Goal: Information Seeking & Learning: Learn about a topic

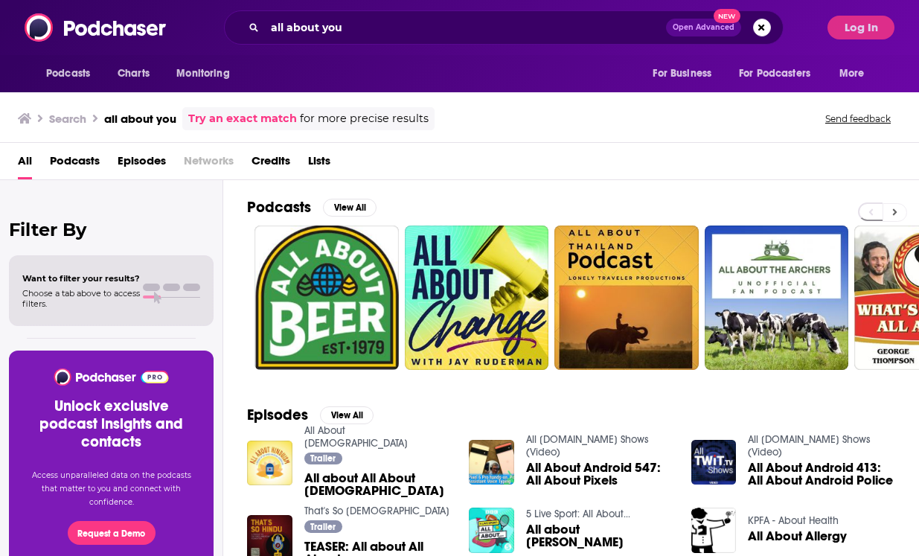
click at [898, 211] on icon at bounding box center [894, 212] width 5 height 10
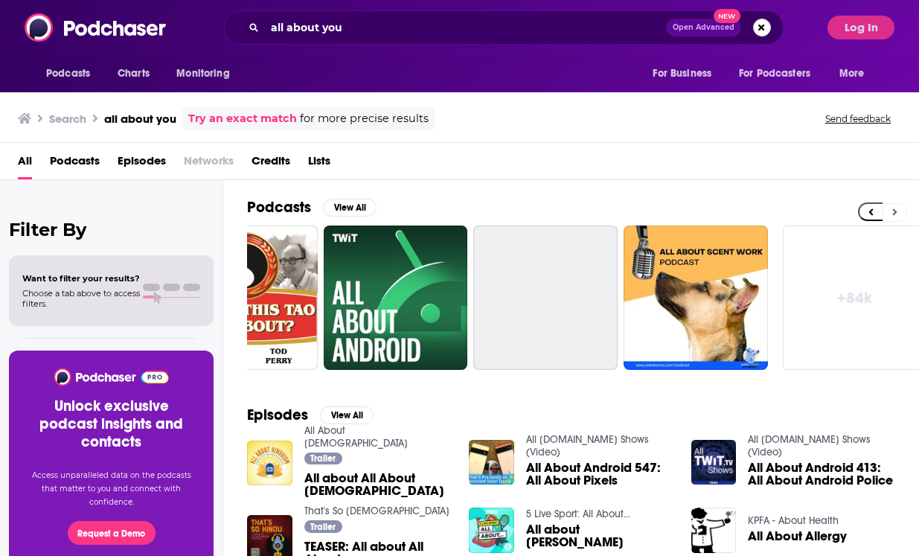
scroll to position [0, 683]
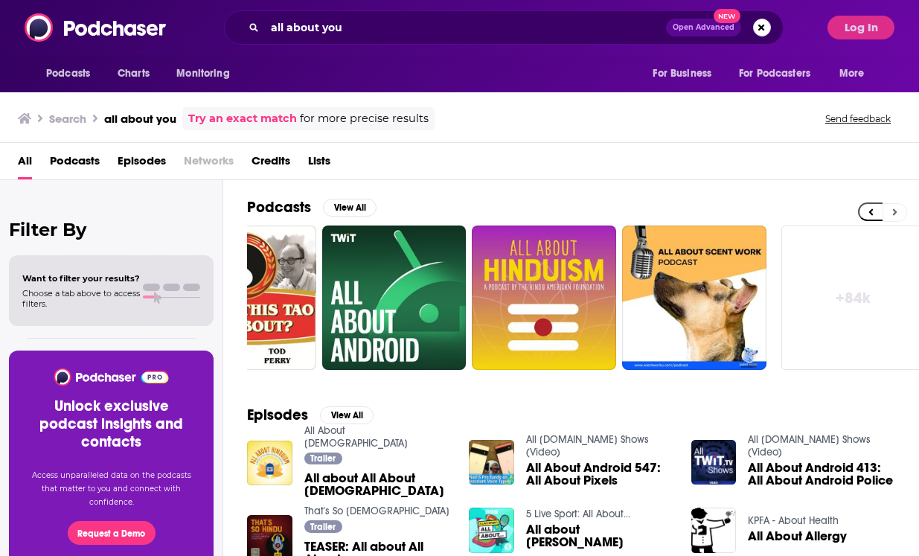
click at [898, 211] on icon at bounding box center [894, 212] width 5 height 10
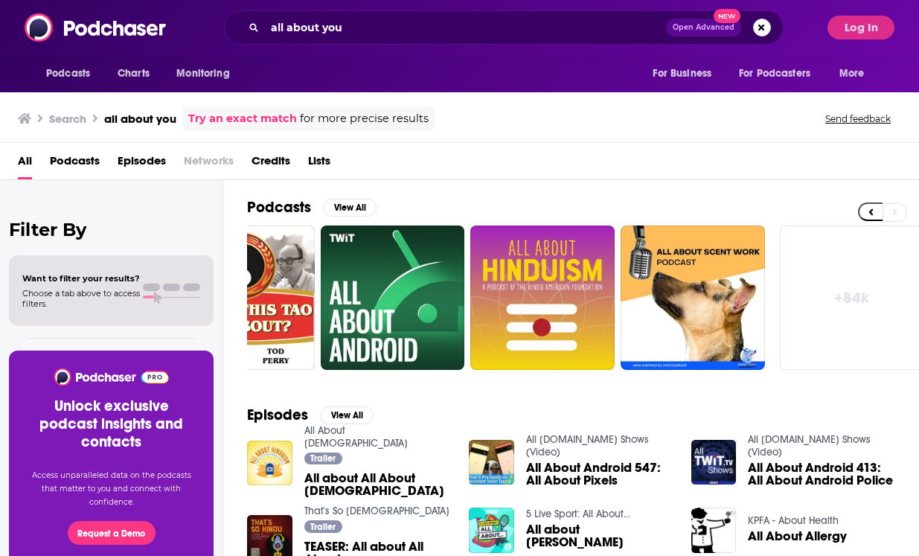
click at [519, 13] on div "all about you Open Advanced New" at bounding box center [504, 27] width 560 height 34
drag, startPoint x: 511, startPoint y: 22, endPoint x: 291, endPoint y: 11, distance: 219.8
click at [291, 10] on div "all about you Open Advanced New" at bounding box center [504, 27] width 560 height 34
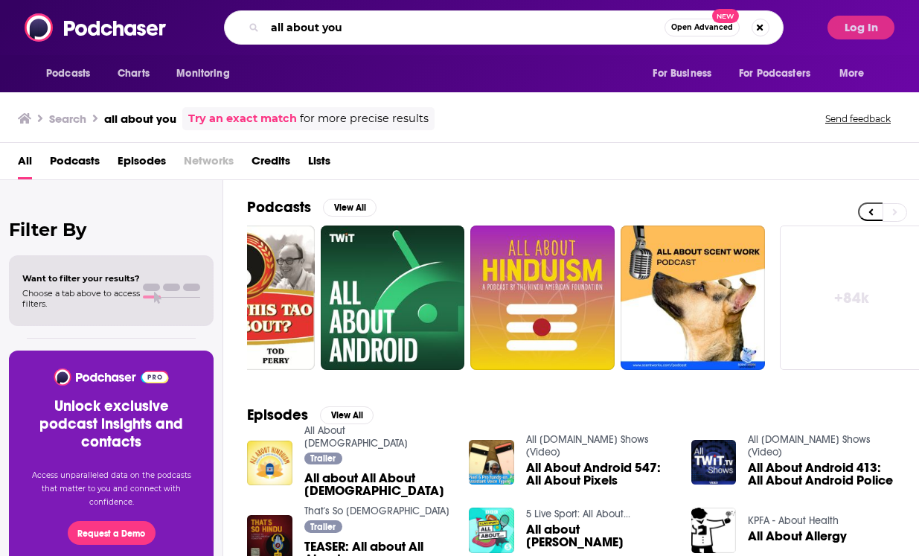
drag, startPoint x: 362, startPoint y: 25, endPoint x: 261, endPoint y: 22, distance: 100.5
click at [263, 22] on div "all about you Open Advanced New" at bounding box center [504, 27] width 560 height 34
type input "Life illuminated"
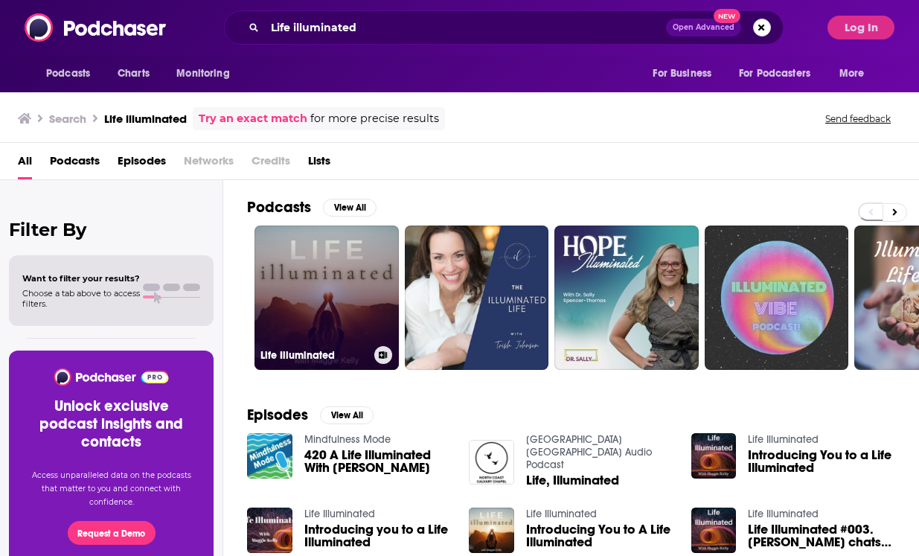
click at [322, 281] on link "Life Illuminated" at bounding box center [327, 298] width 144 height 144
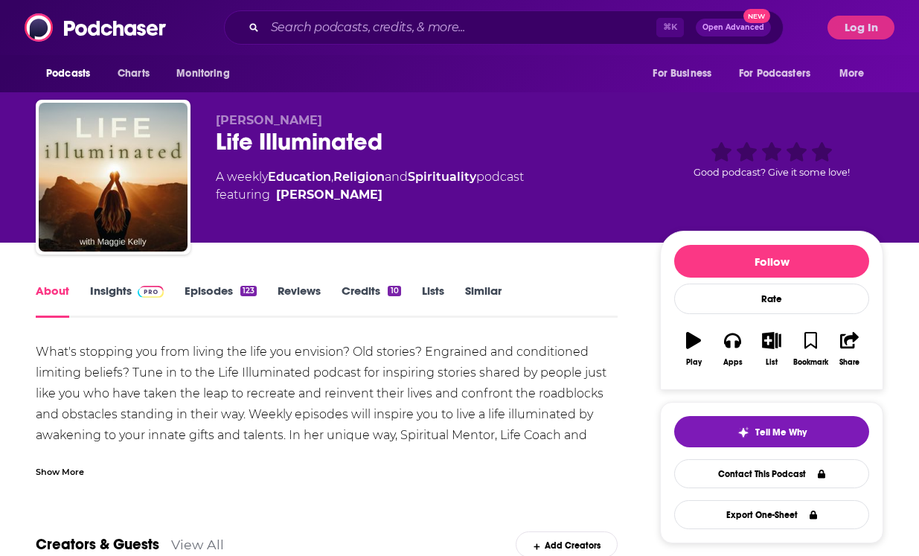
click at [118, 287] on link "Insights" at bounding box center [127, 301] width 74 height 34
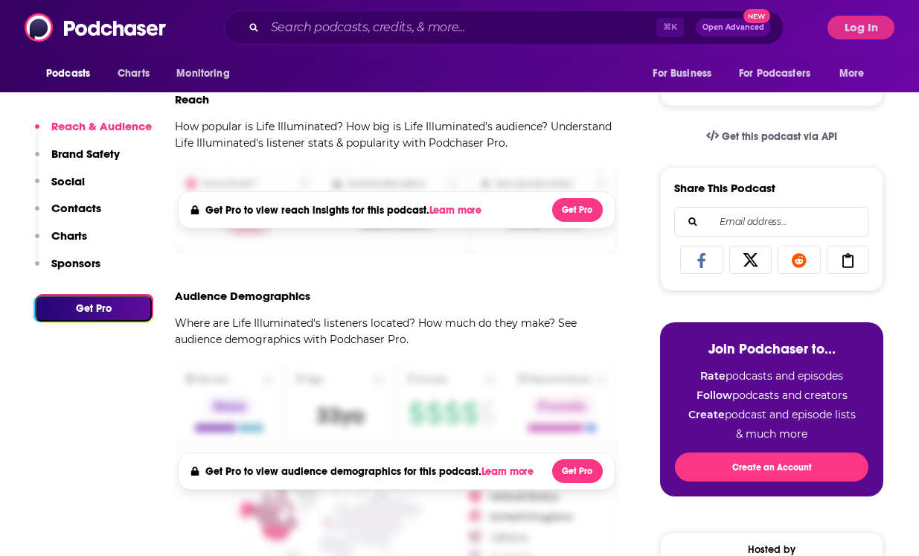
scroll to position [825, 0]
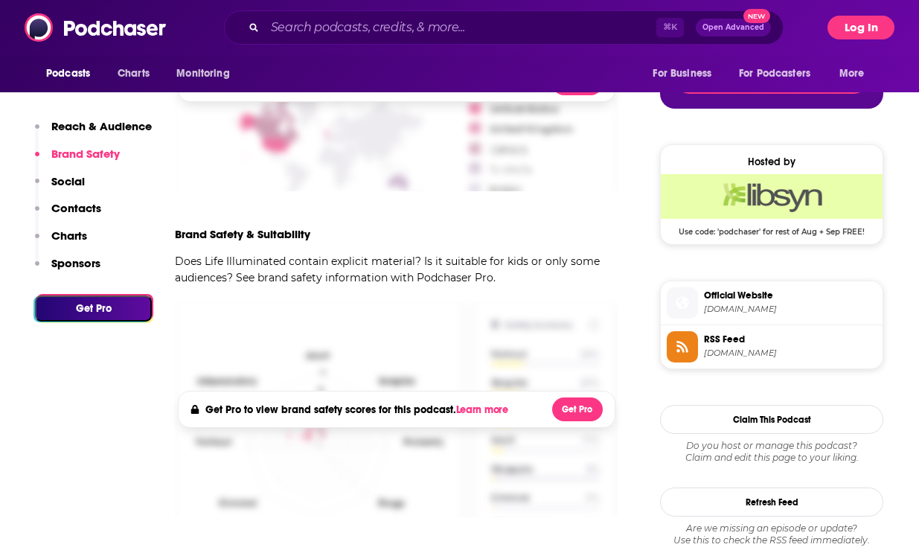
click at [852, 33] on button "Log In" at bounding box center [861, 28] width 67 height 24
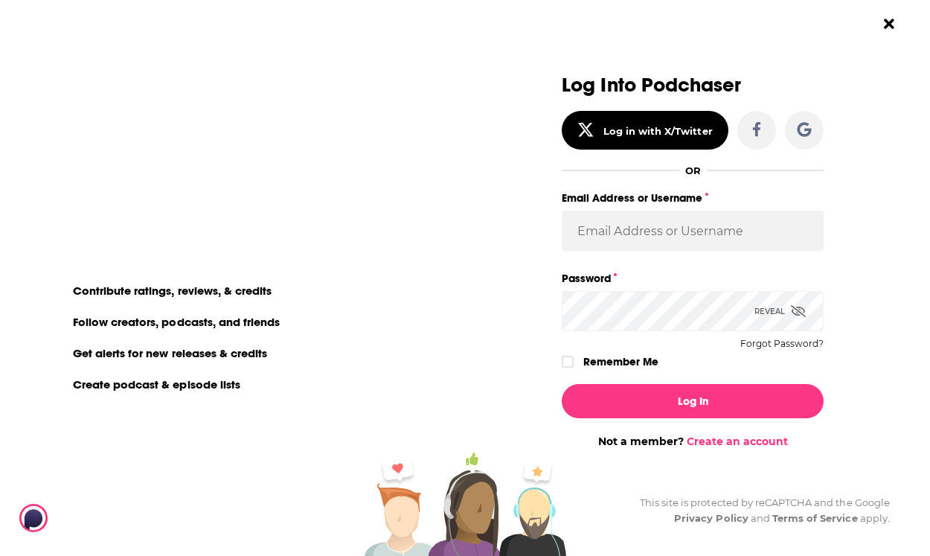
scroll to position [0, 0]
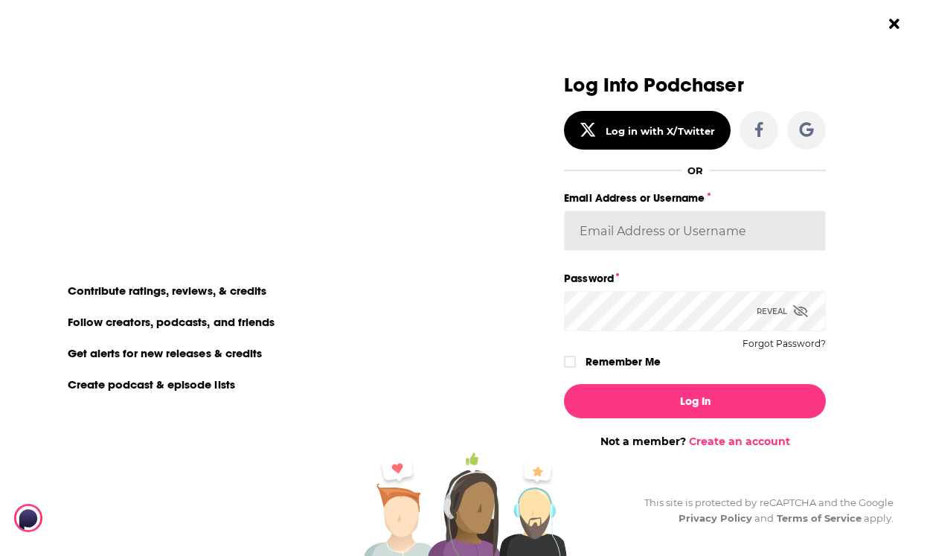
type input "[EMAIL_ADDRESS][DOMAIN_NAME]"
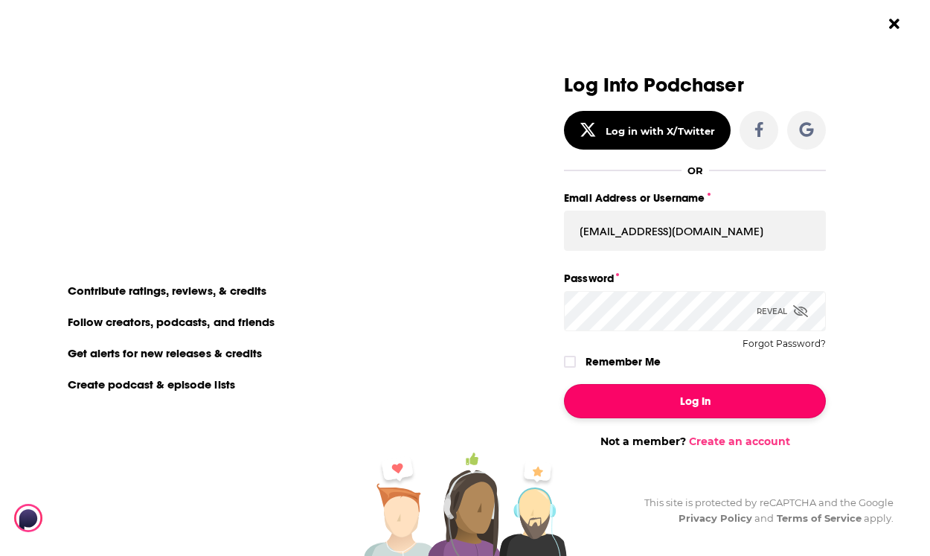
click at [716, 400] on button "Log In" at bounding box center [695, 401] width 262 height 34
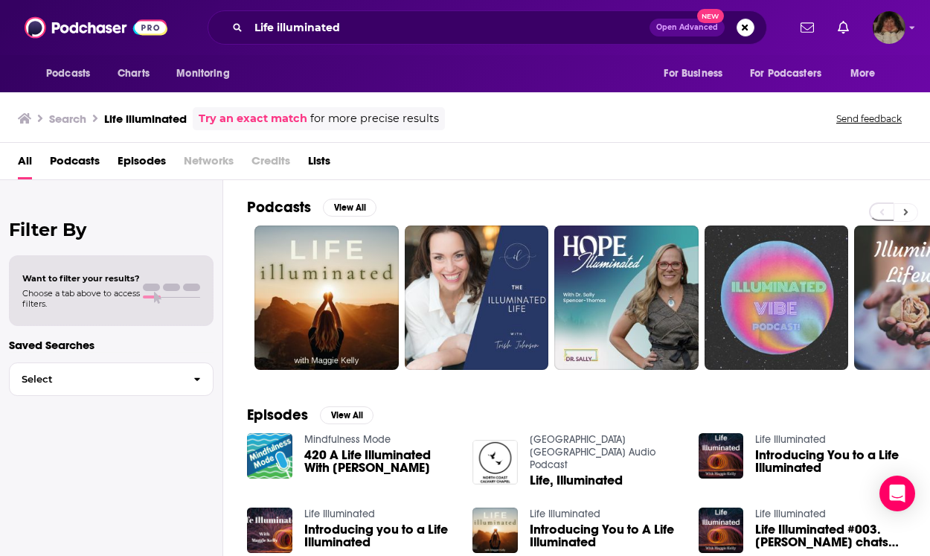
click at [910, 211] on button at bounding box center [906, 212] width 25 height 19
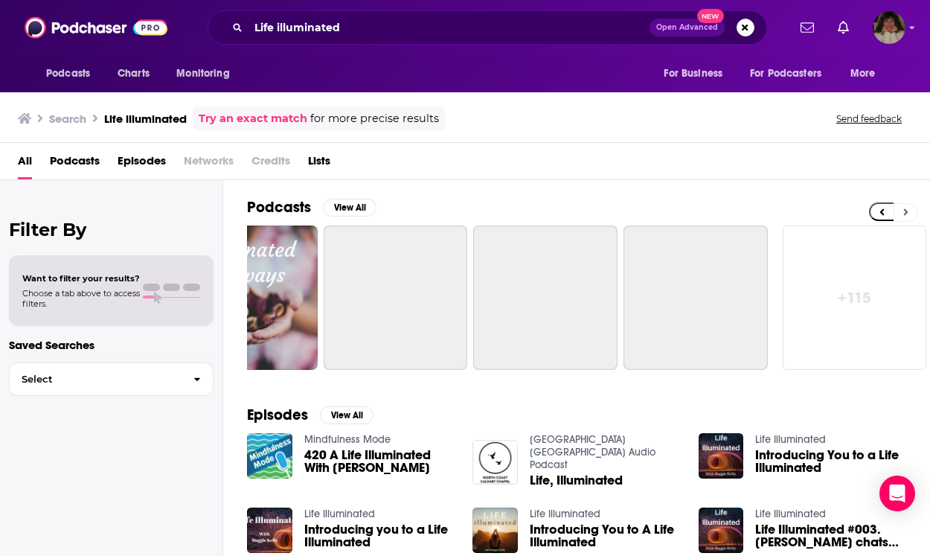
scroll to position [0, 683]
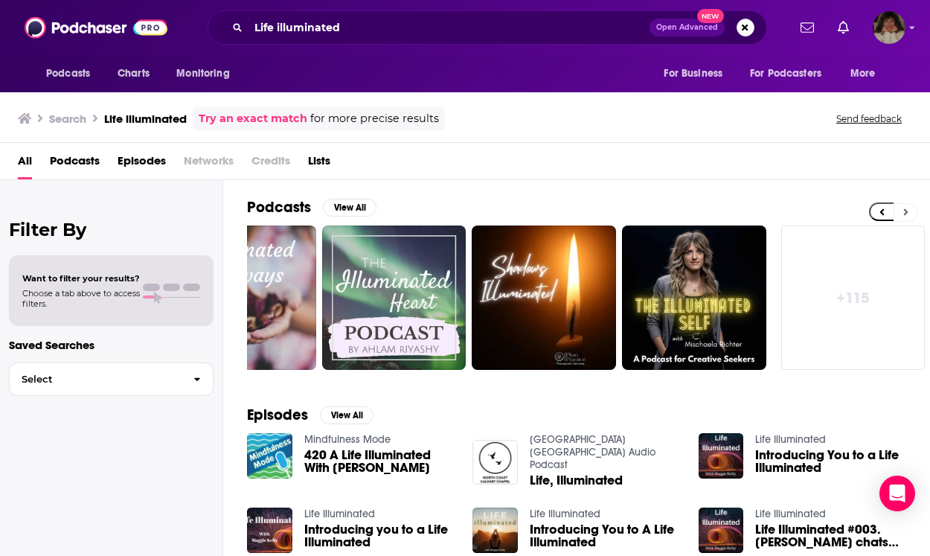
click at [910, 211] on button at bounding box center [906, 212] width 25 height 19
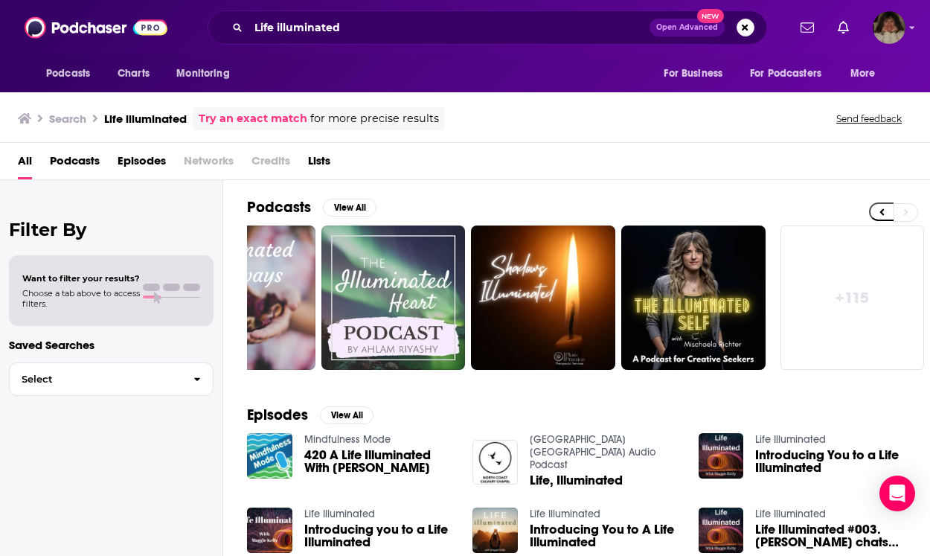
click at [845, 302] on link "+ 115" at bounding box center [853, 298] width 144 height 144
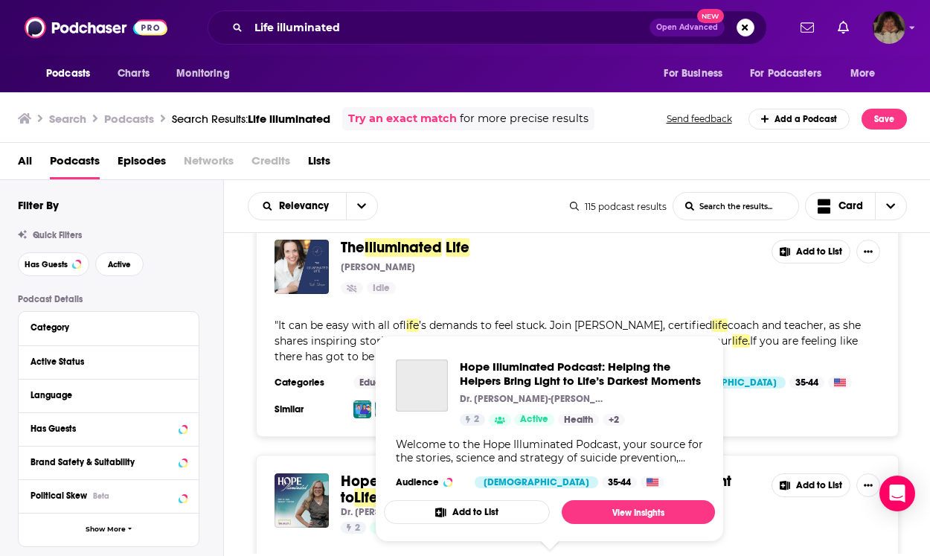
scroll to position [333, 0]
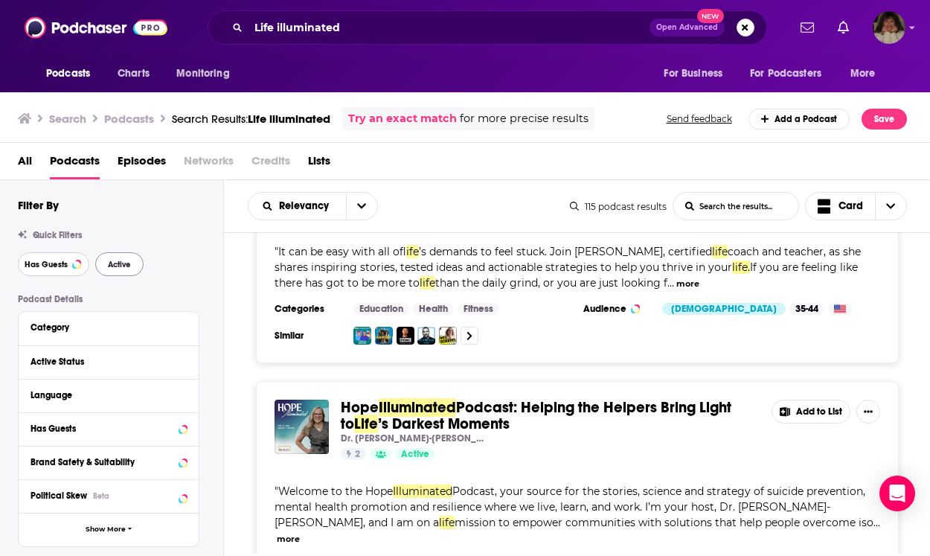
drag, startPoint x: 65, startPoint y: 262, endPoint x: 112, endPoint y: 261, distance: 47.6
click at [65, 261] on span "Has Guests" at bounding box center [46, 264] width 43 height 8
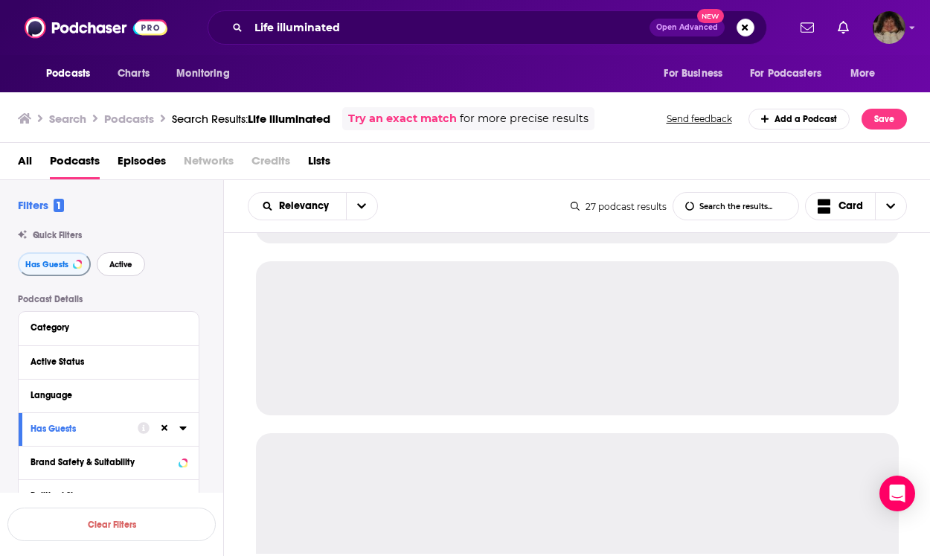
click at [112, 261] on span "Active" at bounding box center [120, 264] width 23 height 8
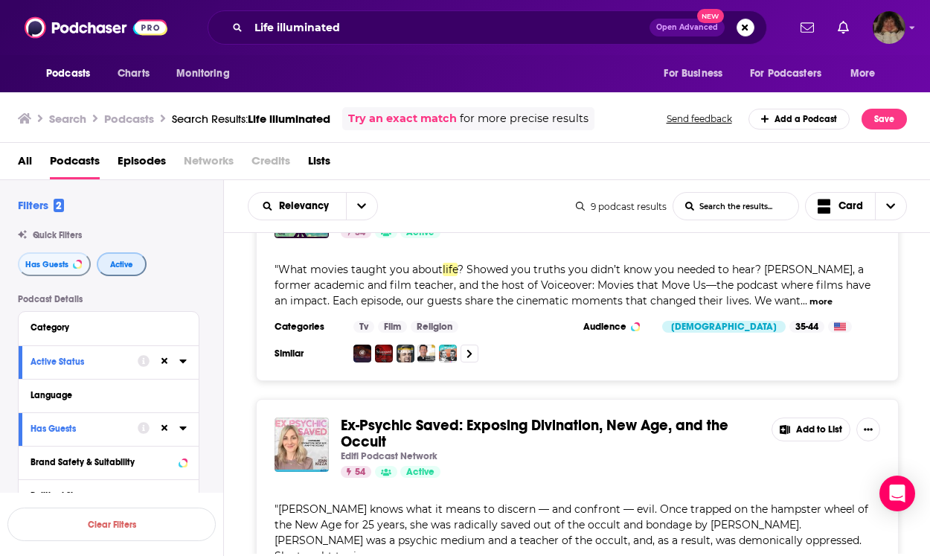
scroll to position [1055, 0]
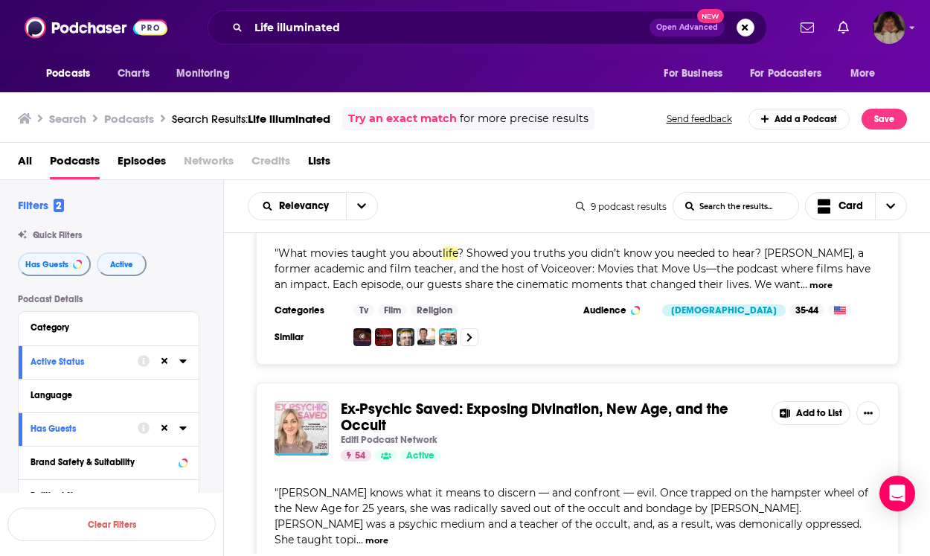
click at [389, 534] on button "more" at bounding box center [376, 540] width 23 height 13
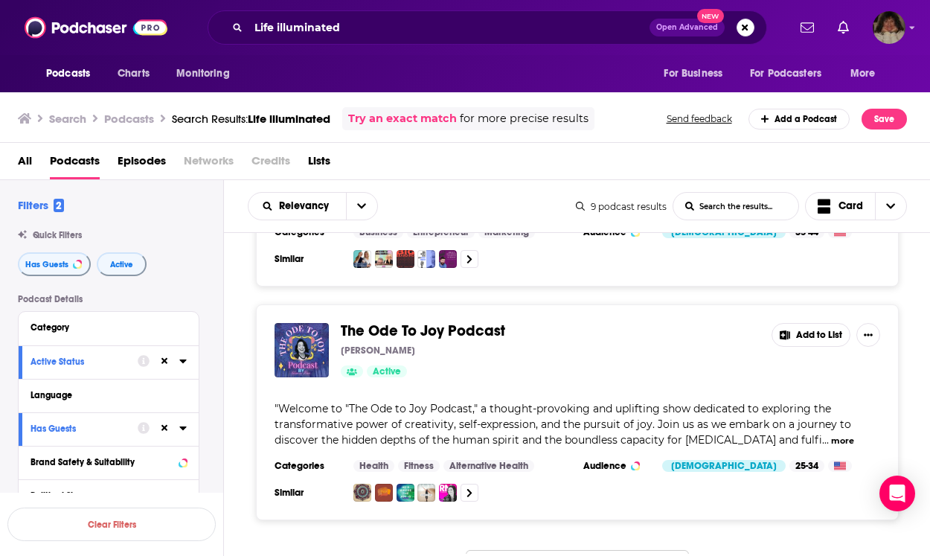
scroll to position [2000, 0]
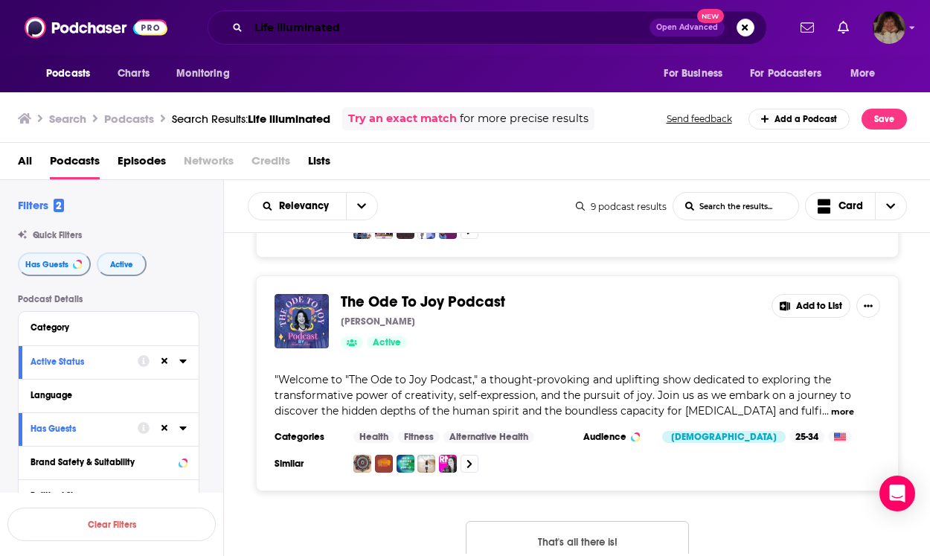
click at [342, 36] on input "Life illuminated" at bounding box center [449, 28] width 401 height 24
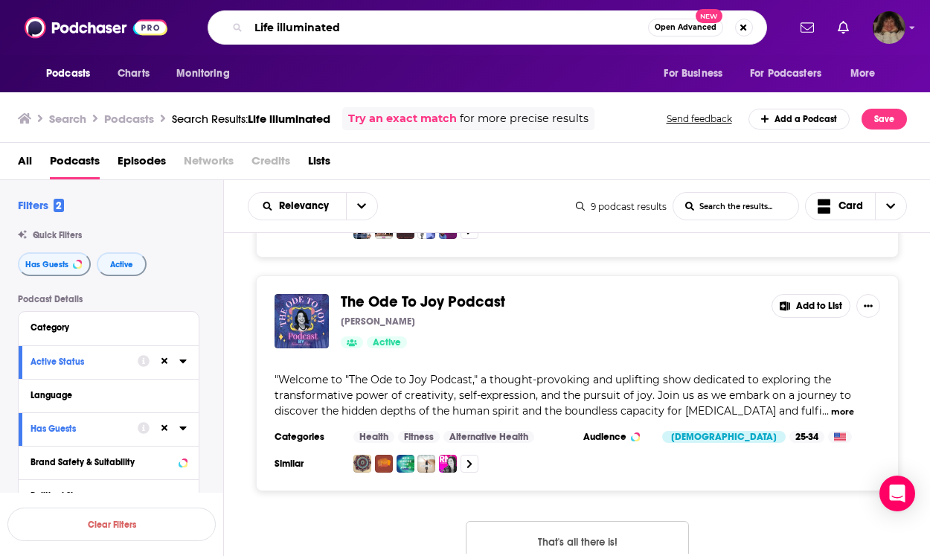
click at [221, 10] on div "Life illuminated Open Advanced New" at bounding box center [488, 27] width 560 height 34
type input "smart and hot"
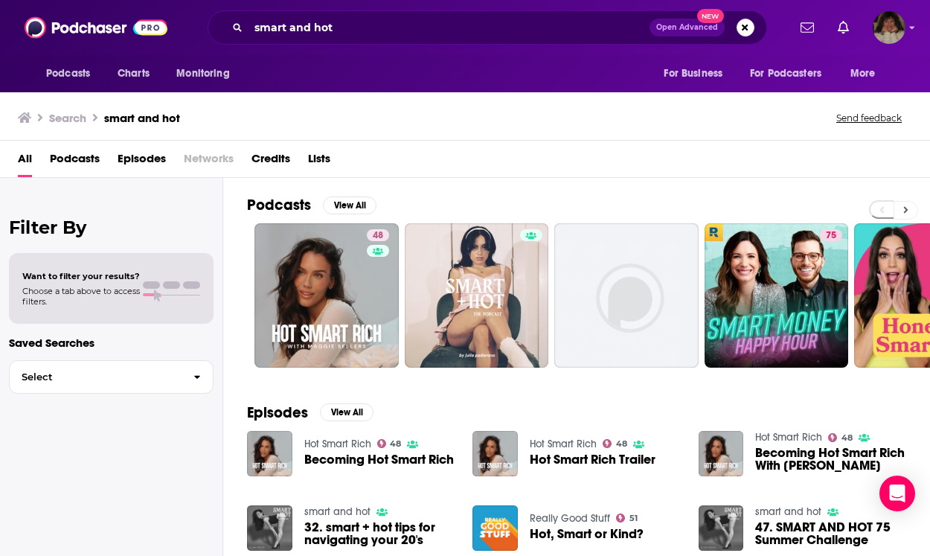
click at [904, 208] on icon at bounding box center [906, 210] width 4 height 7
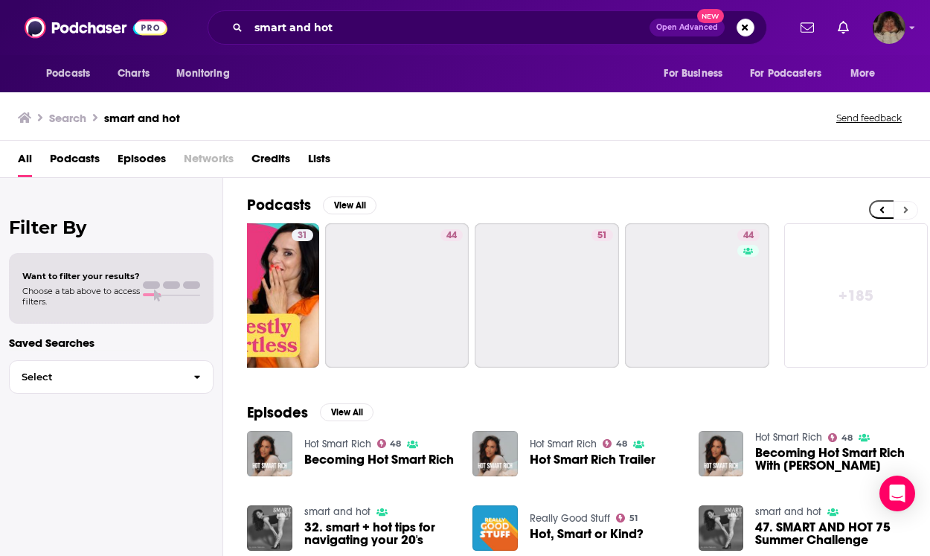
scroll to position [0, 683]
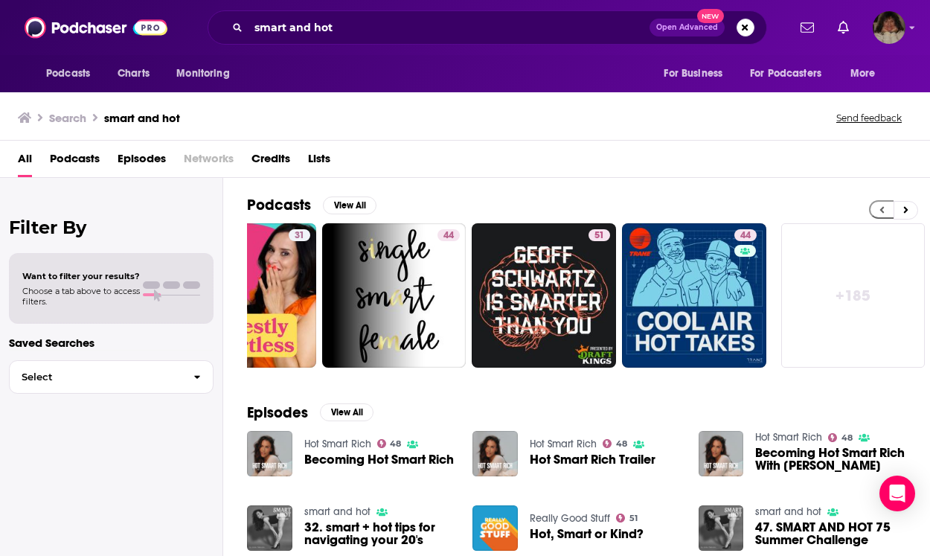
click at [876, 205] on button at bounding box center [881, 209] width 25 height 19
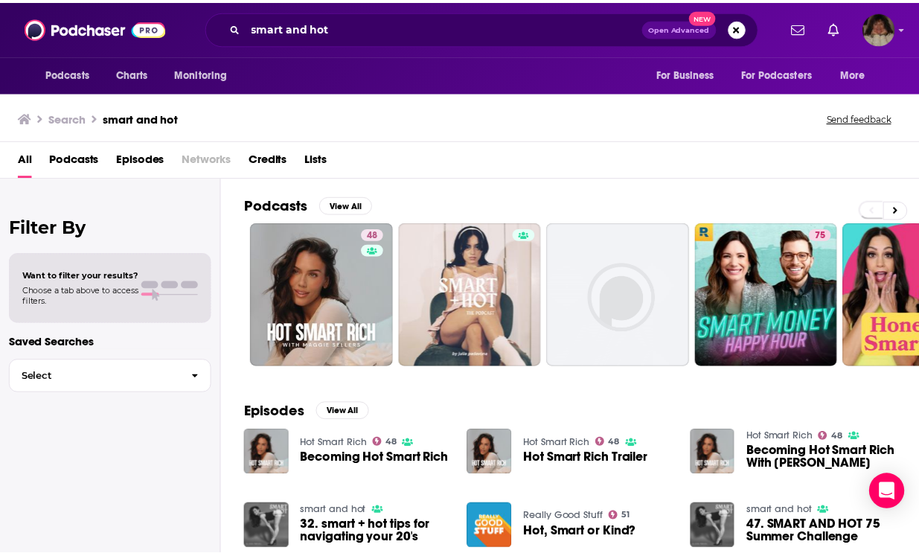
scroll to position [0, 0]
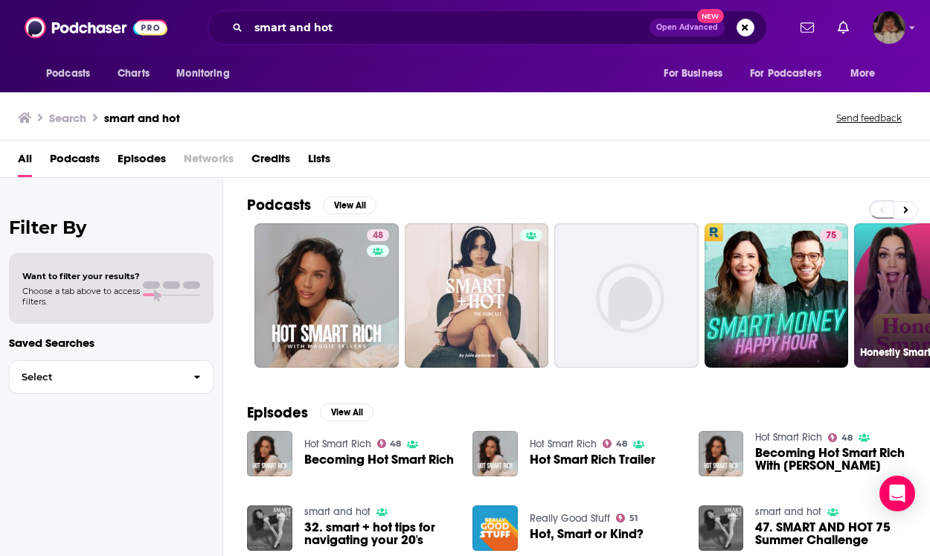
click at [875, 272] on link "31 Honestly Smartless" at bounding box center [926, 295] width 144 height 144
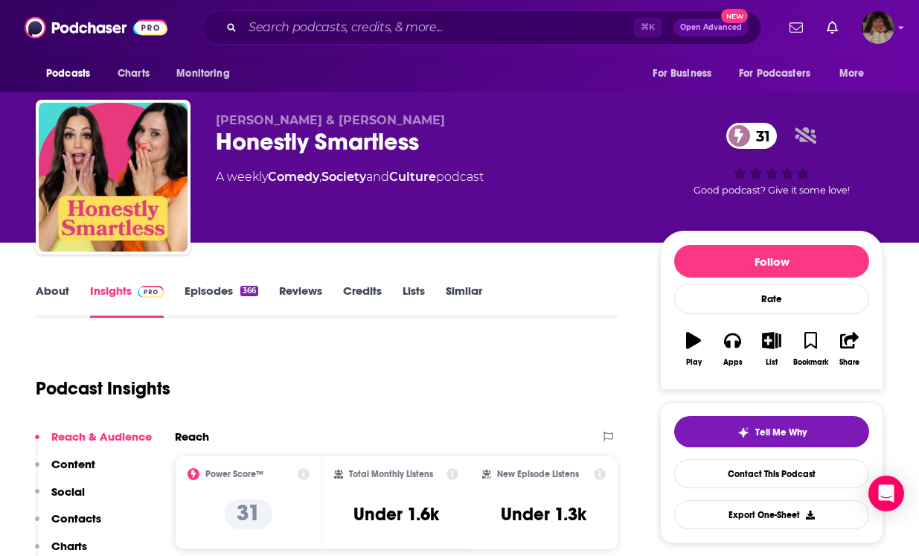
scroll to position [119, 0]
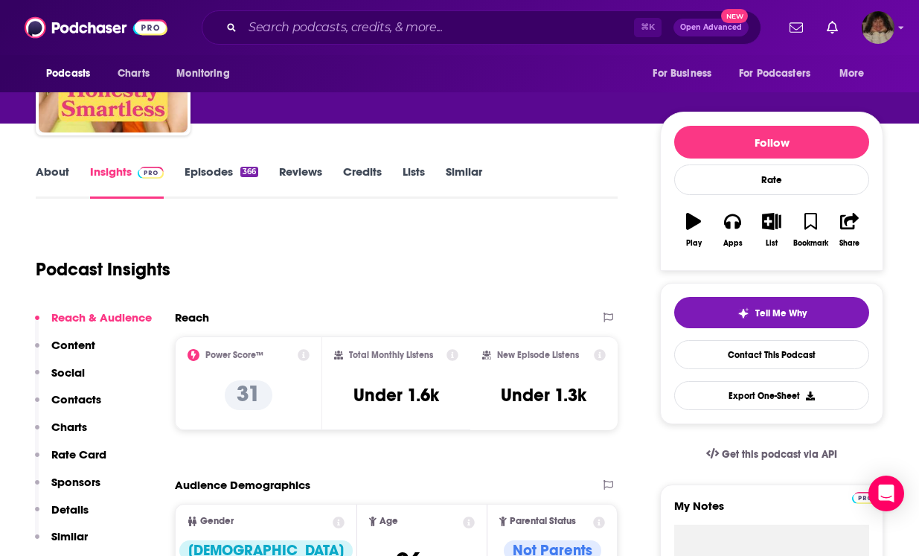
click at [55, 168] on link "About" at bounding box center [52, 181] width 33 height 34
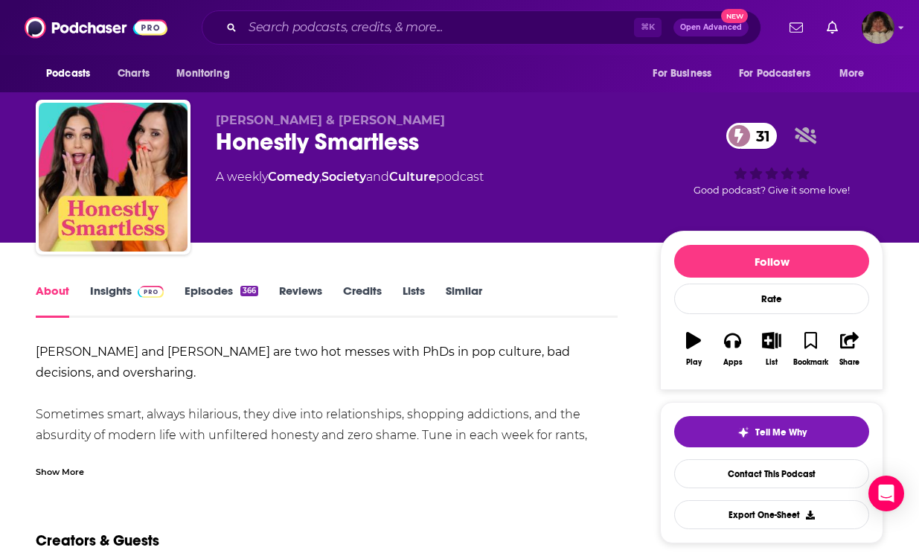
click at [120, 285] on link "Insights" at bounding box center [127, 301] width 74 height 34
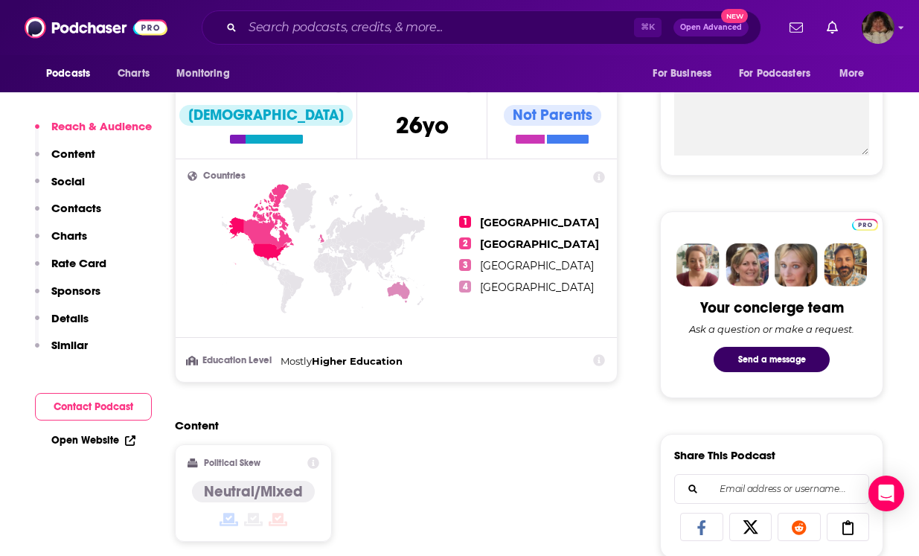
scroll to position [958, 0]
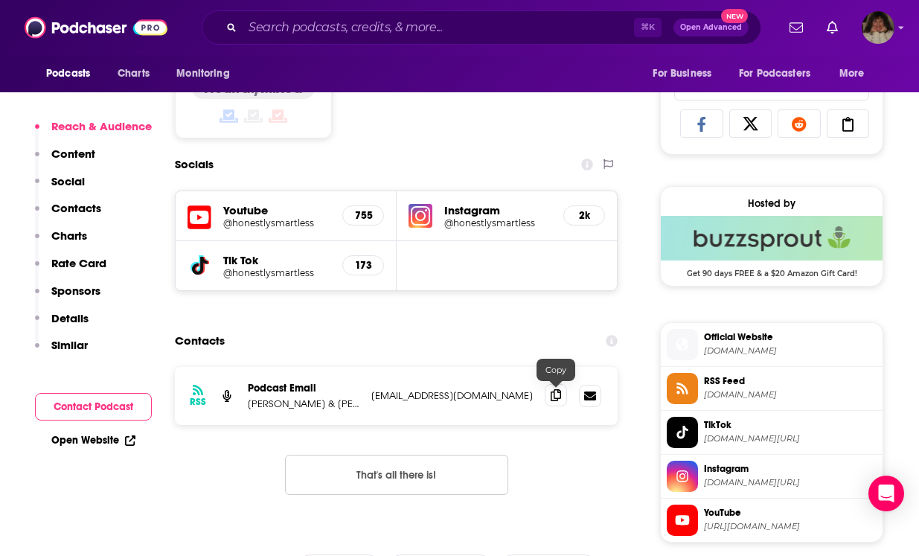
click at [559, 400] on icon at bounding box center [556, 395] width 10 height 12
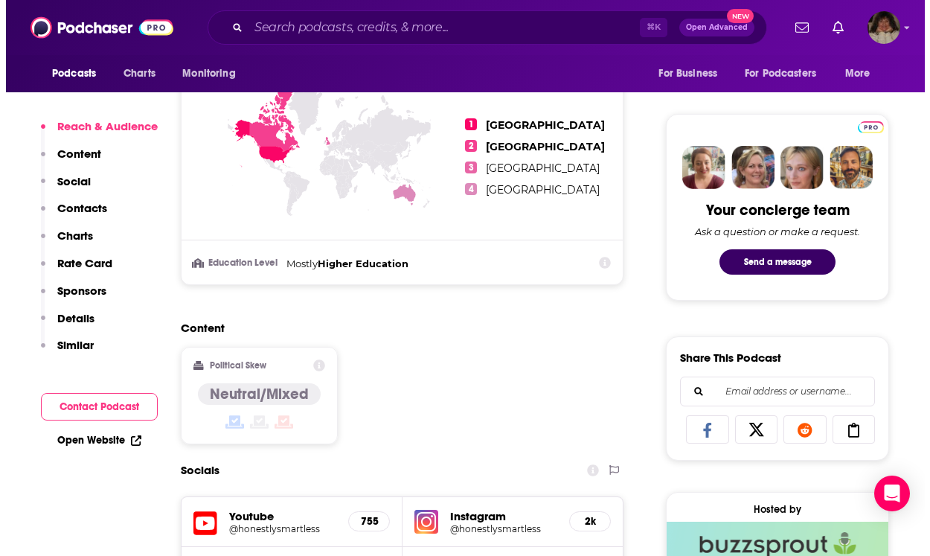
scroll to position [0, 0]
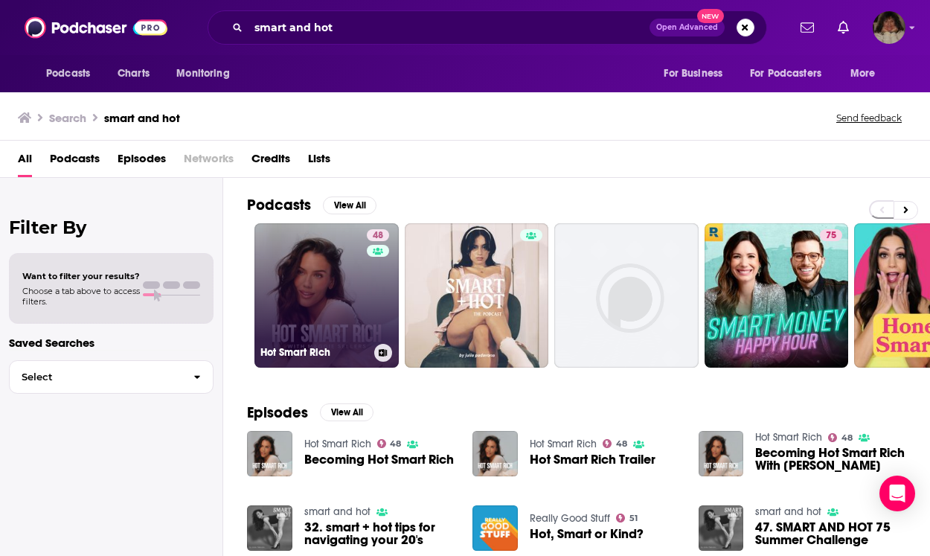
click at [310, 296] on link "48 Hot Smart Rich" at bounding box center [327, 295] width 144 height 144
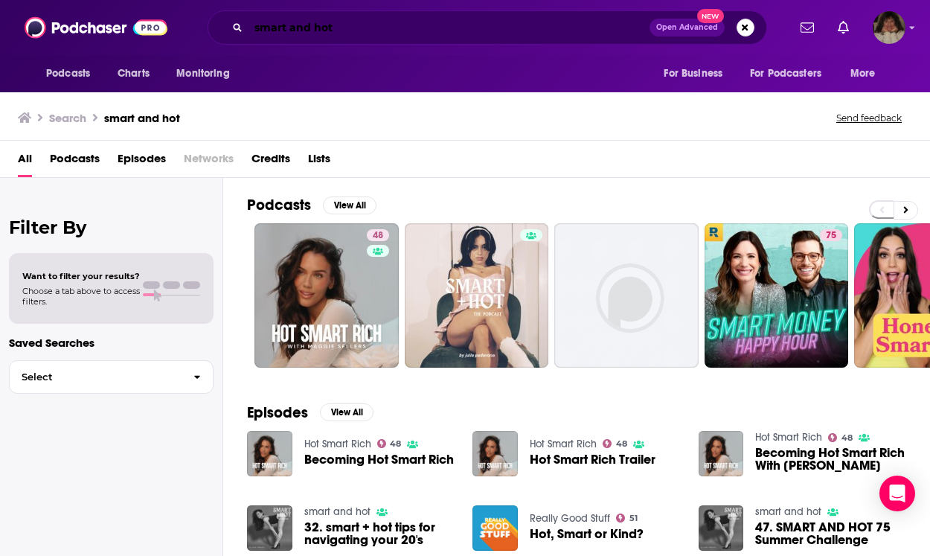
click at [256, 31] on input "smart and hot" at bounding box center [449, 28] width 401 height 24
click at [339, 30] on input "smart and hot" at bounding box center [449, 28] width 401 height 24
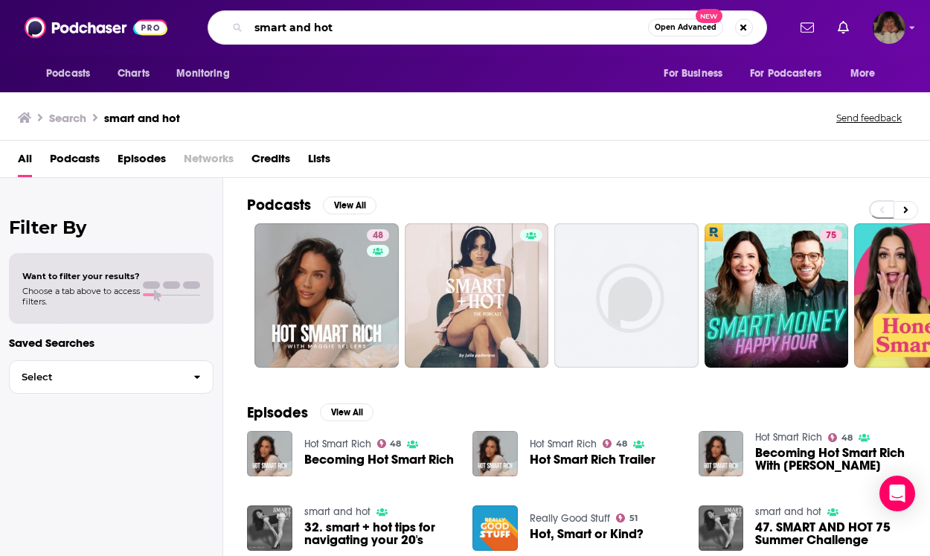
drag, startPoint x: 339, startPoint y: 28, endPoint x: 238, endPoint y: 26, distance: 100.5
click at [238, 26] on div "smart and hot Open Advanced New" at bounding box center [488, 27] width 560 height 34
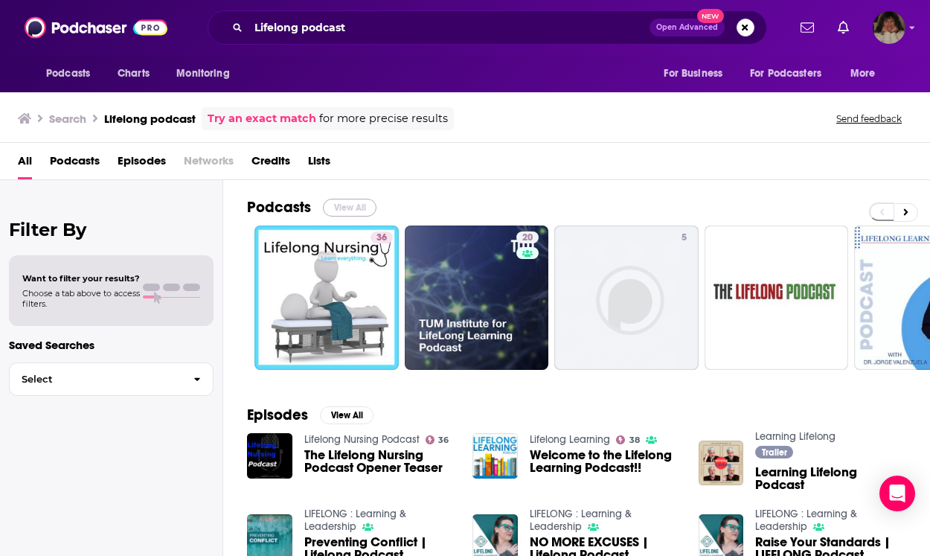
click at [346, 205] on button "View All" at bounding box center [350, 208] width 54 height 18
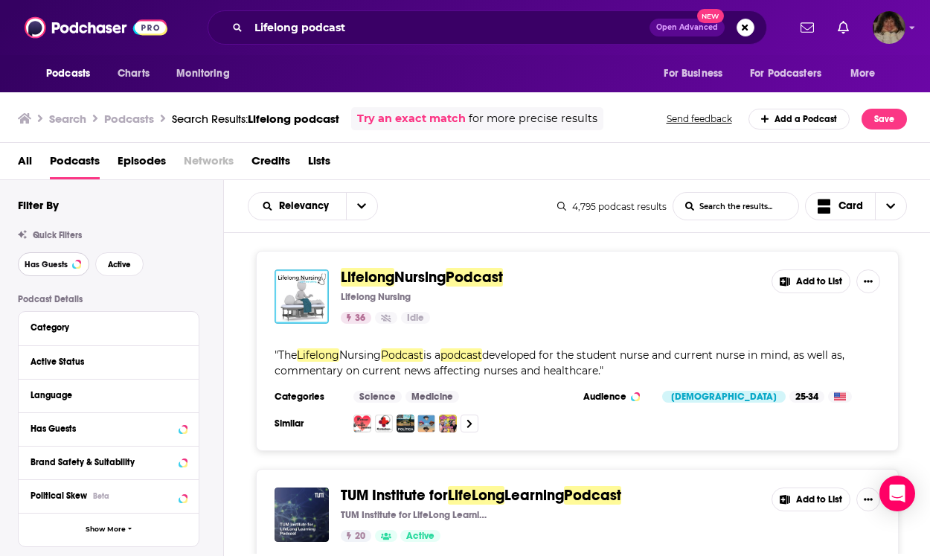
click at [51, 260] on span "Has Guests" at bounding box center [46, 264] width 43 height 8
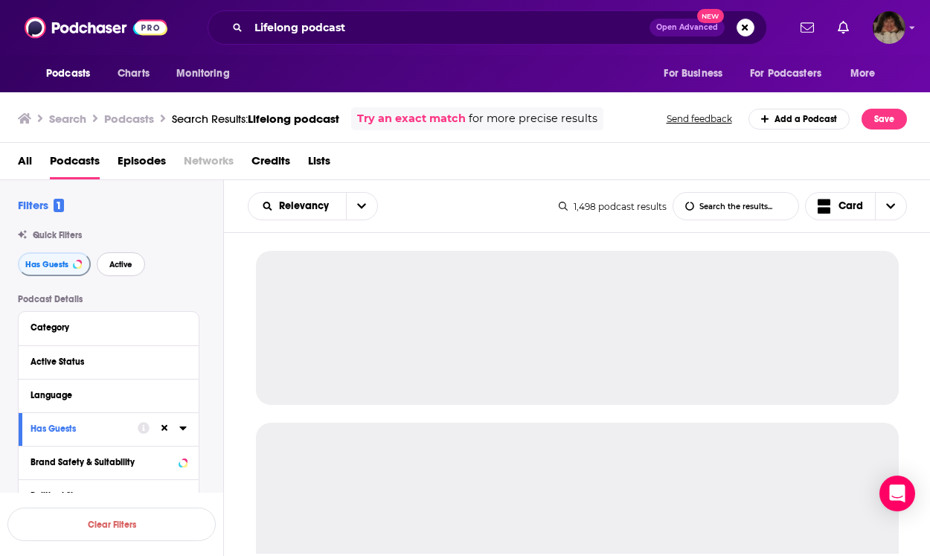
click at [128, 260] on span "Active" at bounding box center [120, 264] width 23 height 8
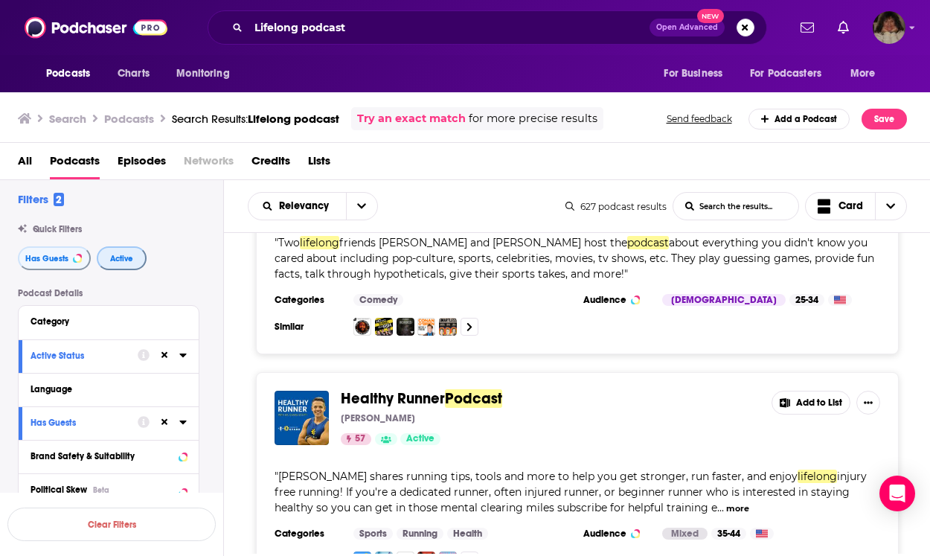
scroll to position [2807, 0]
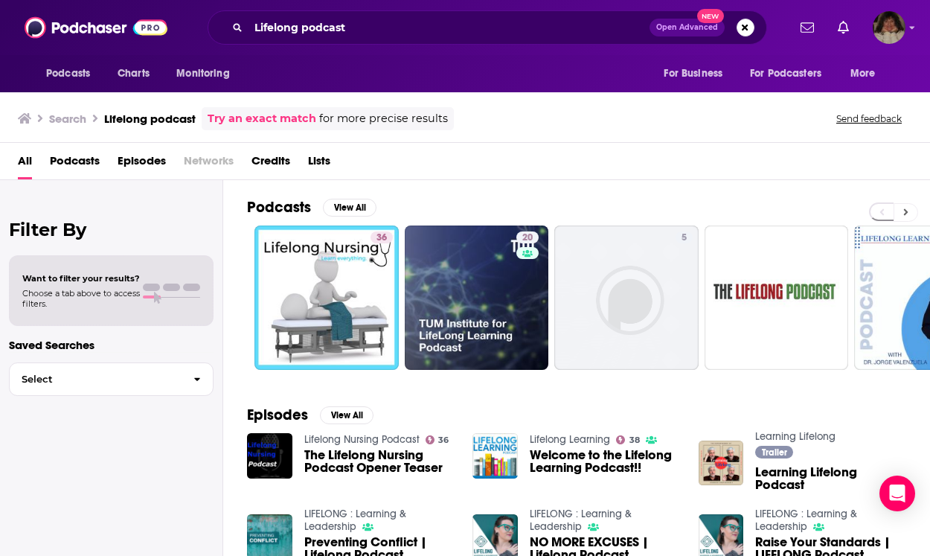
click at [905, 211] on icon at bounding box center [906, 212] width 4 height 7
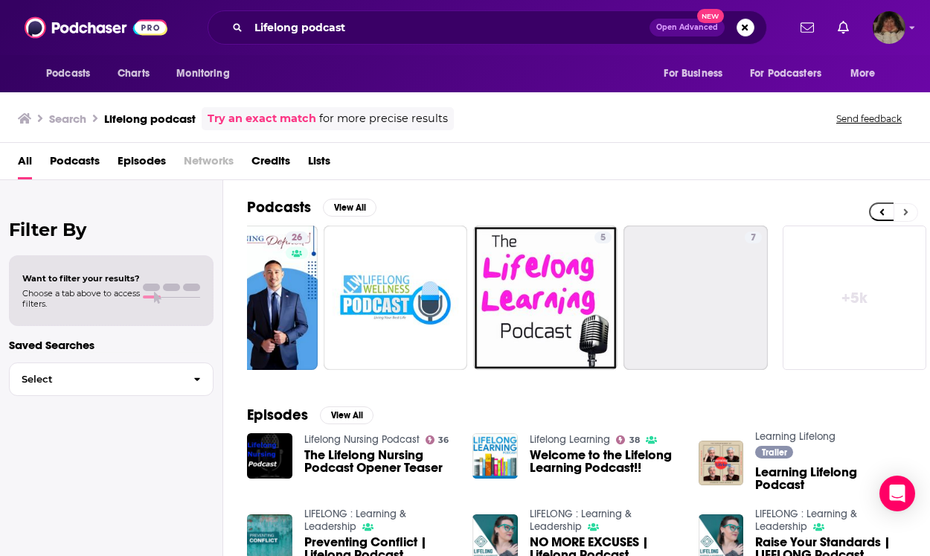
scroll to position [0, 683]
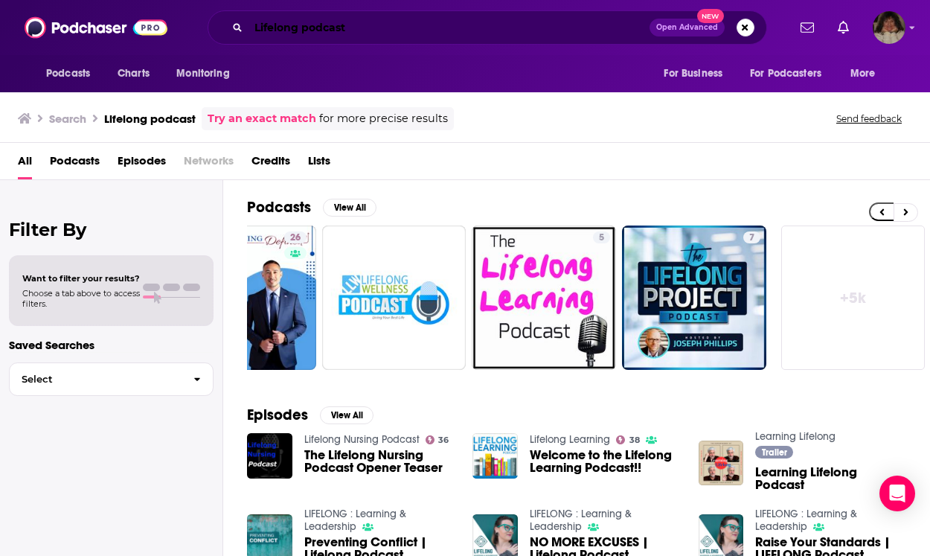
click at [304, 27] on input "Lifelong podcast" at bounding box center [449, 28] width 401 height 24
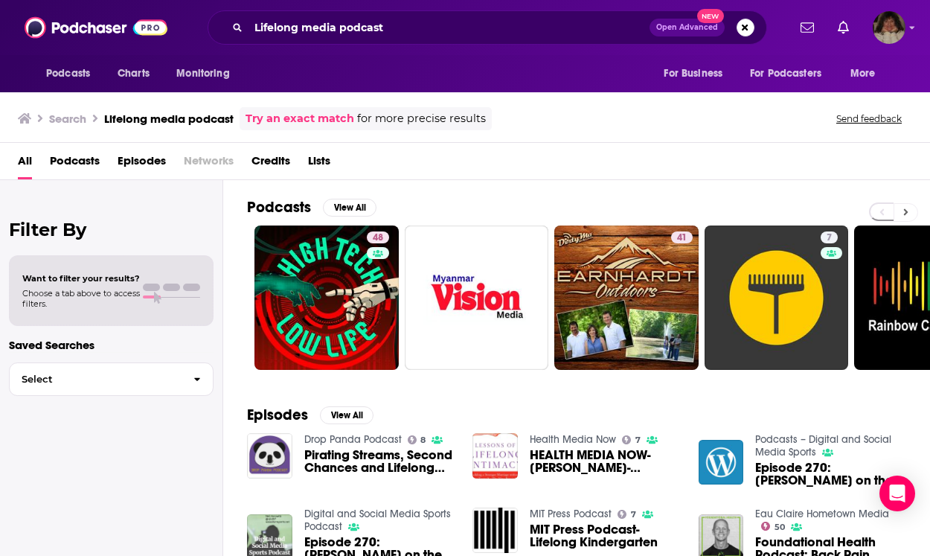
click at [907, 209] on icon at bounding box center [906, 212] width 5 height 10
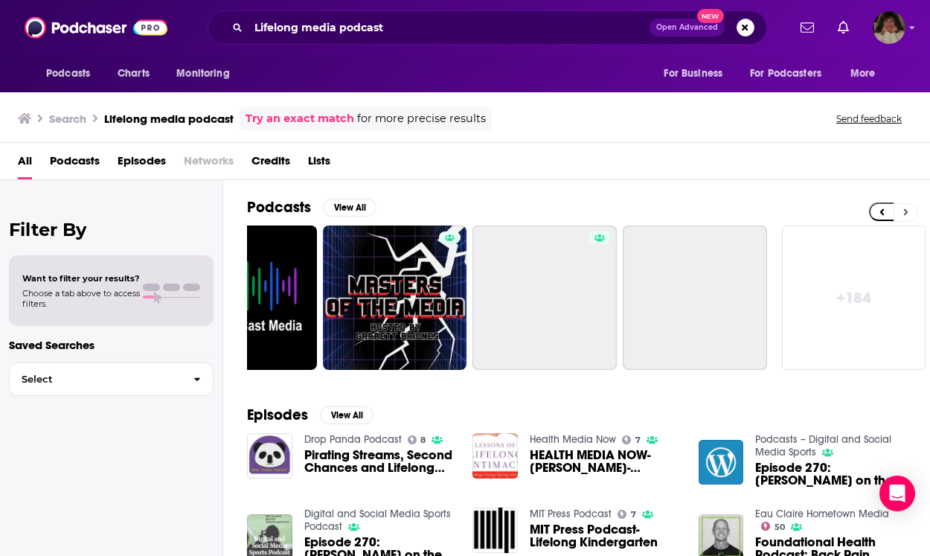
scroll to position [0, 683]
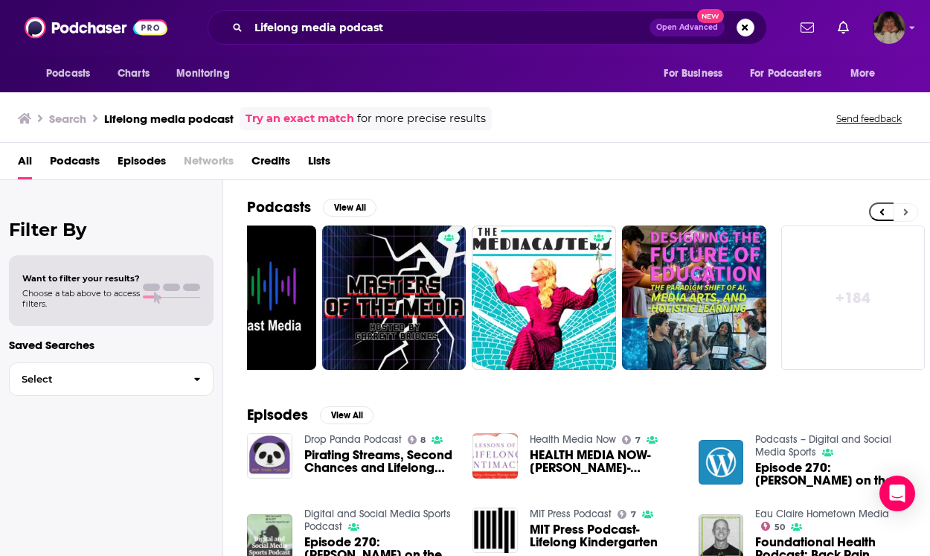
click at [907, 209] on icon at bounding box center [906, 212] width 5 height 10
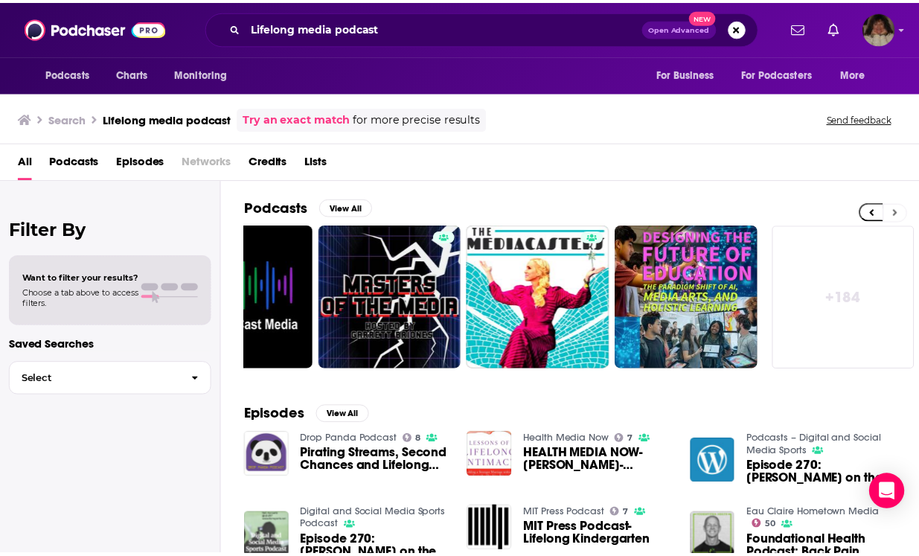
scroll to position [0, 684]
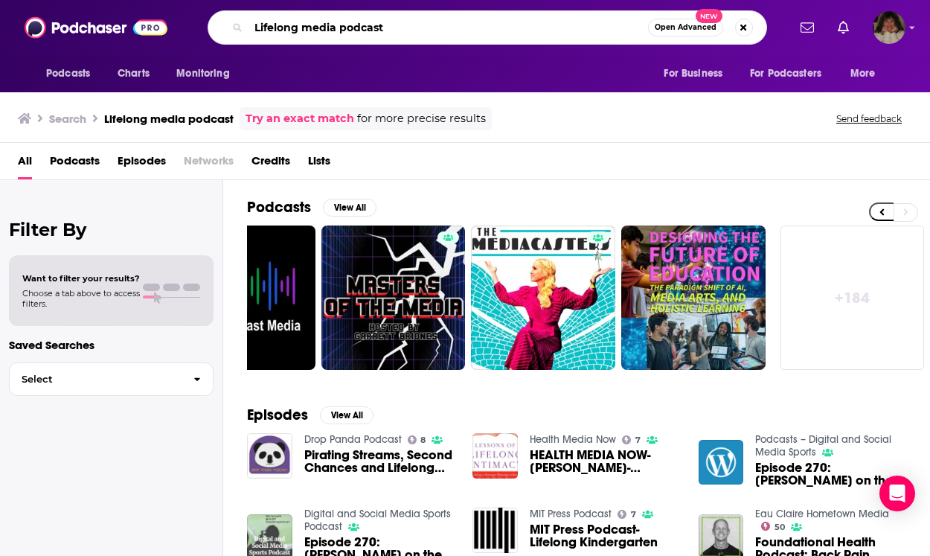
drag, startPoint x: 433, startPoint y: 24, endPoint x: 243, endPoint y: 23, distance: 189.8
click at [243, 23] on div "Lifelong media podcast Open Advanced New" at bounding box center [488, 27] width 560 height 34
type input "the longevity podcast with [PERSON_NAME]"
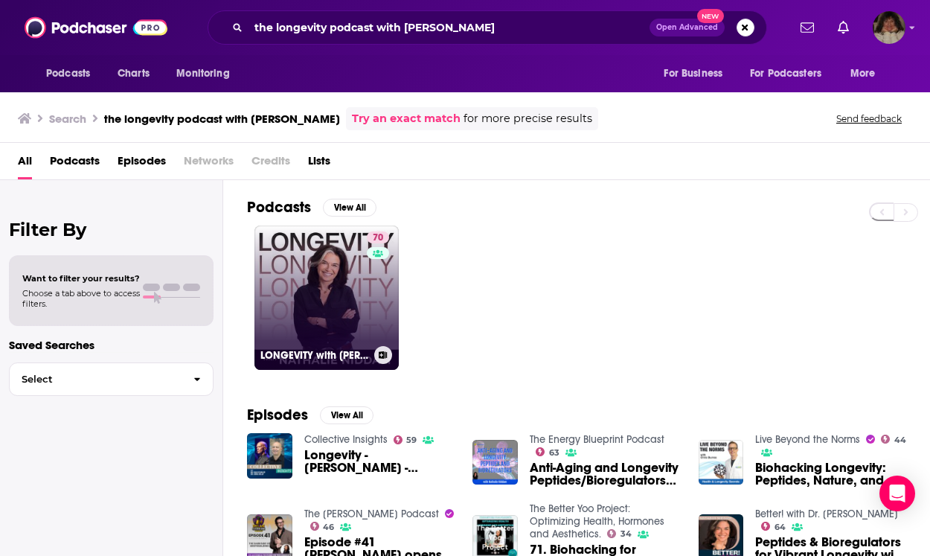
click at [343, 293] on link "70 LONGEVITY with [PERSON_NAME]" at bounding box center [327, 298] width 144 height 144
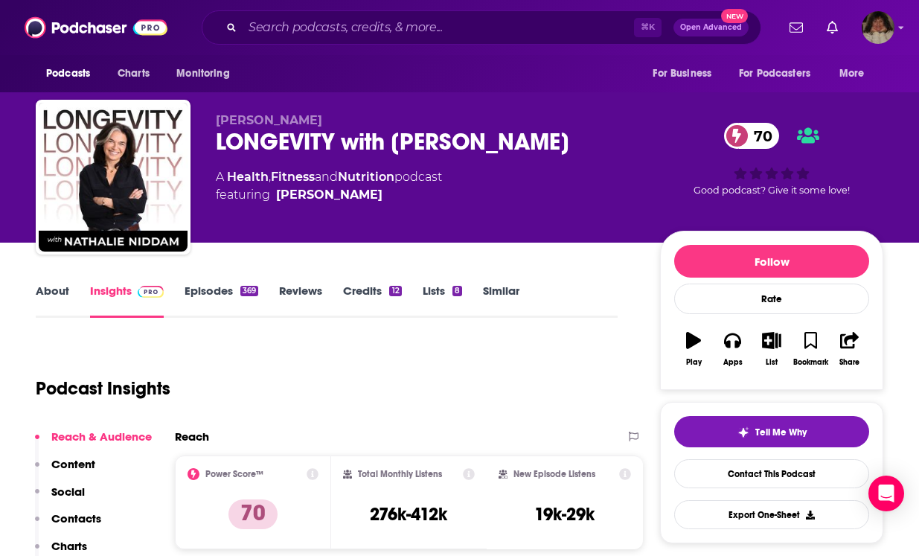
click at [57, 289] on link "About" at bounding box center [52, 301] width 33 height 34
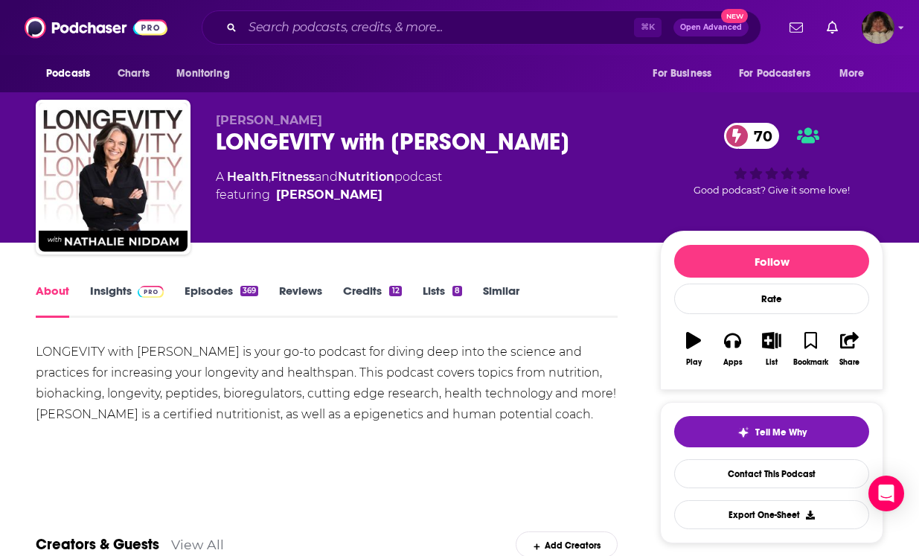
click at [101, 292] on link "Insights" at bounding box center [127, 301] width 74 height 34
